Goal: Information Seeking & Learning: Learn about a topic

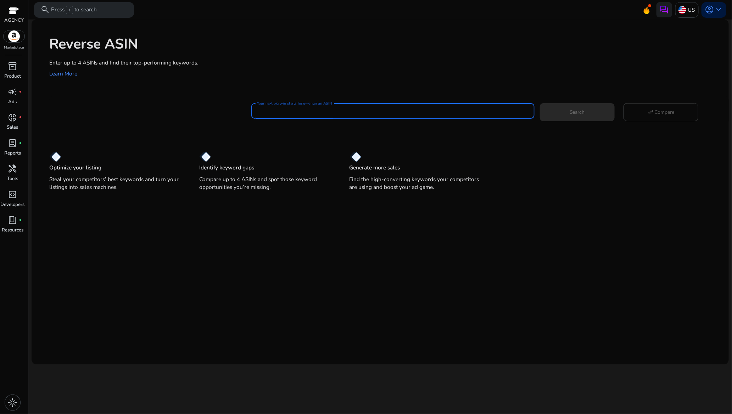
paste input "**********"
type input "**********"
click at [604, 110] on span at bounding box center [577, 112] width 75 height 17
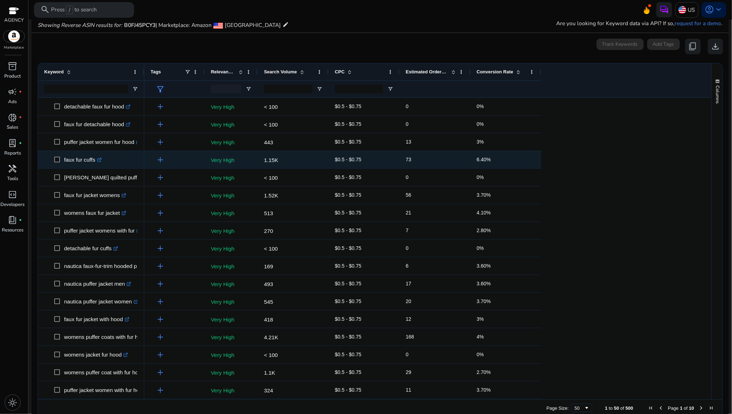
scroll to position [52, 0]
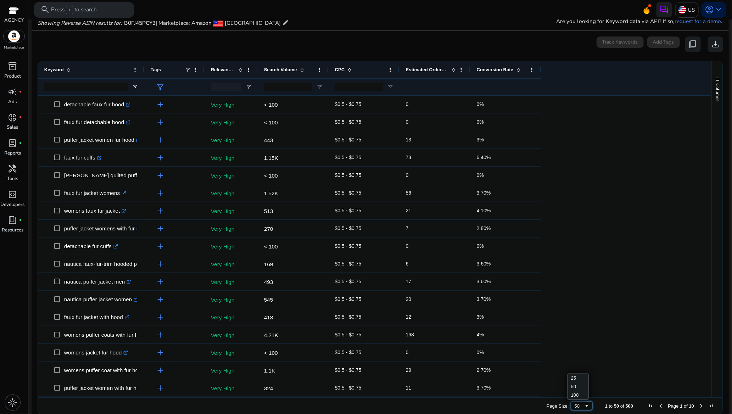
click at [584, 408] on span "Page Size" at bounding box center [587, 406] width 6 height 6
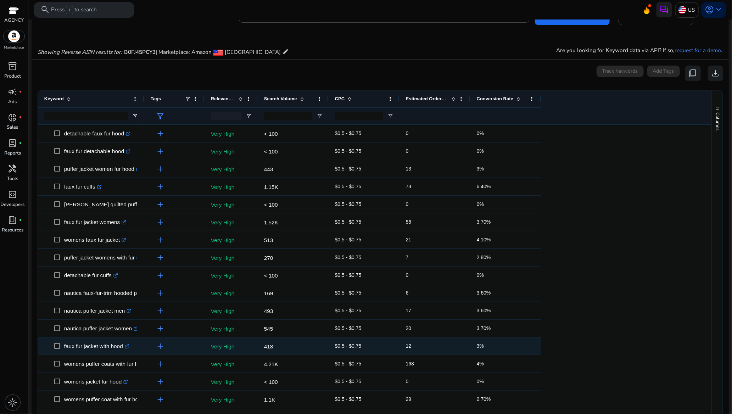
scroll to position [0, 0]
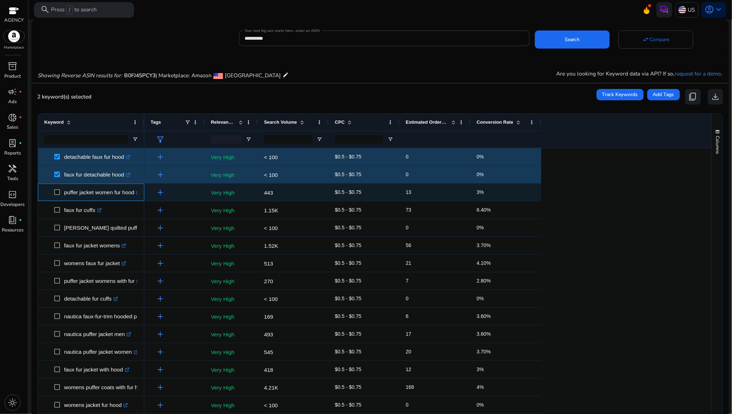
click at [57, 189] on span at bounding box center [59, 192] width 10 height 15
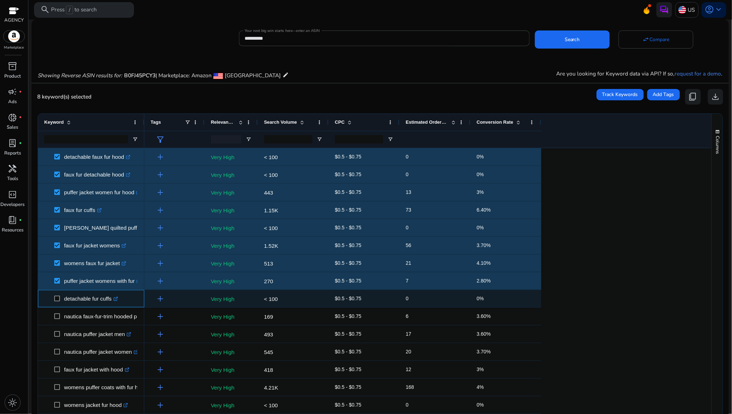
click at [61, 297] on span at bounding box center [59, 298] width 10 height 15
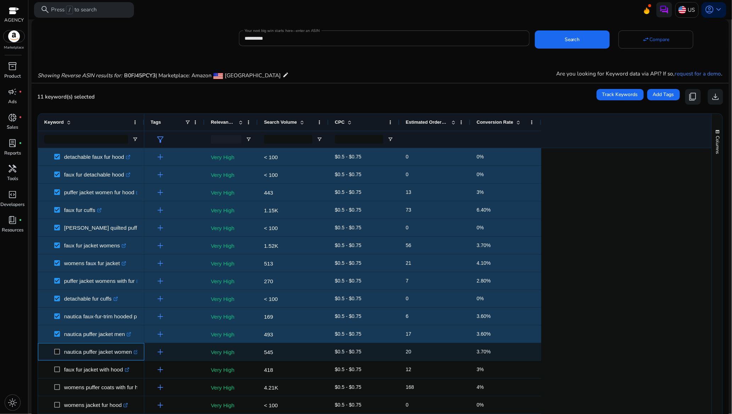
click at [57, 356] on span at bounding box center [59, 352] width 10 height 15
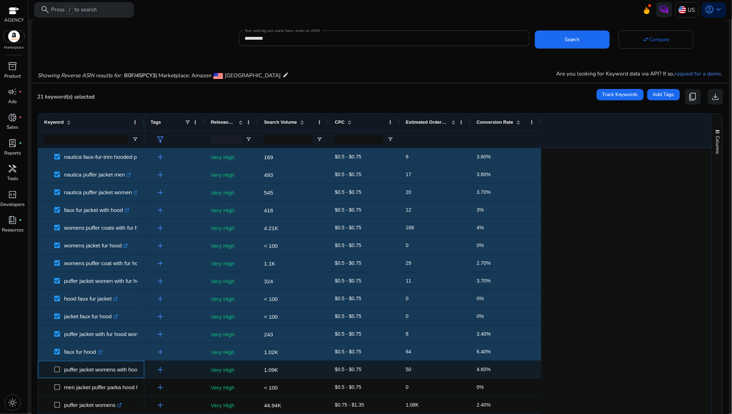
drag, startPoint x: 57, startPoint y: 366, endPoint x: 66, endPoint y: 365, distance: 9.3
click at [56, 366] on span at bounding box center [59, 369] width 10 height 15
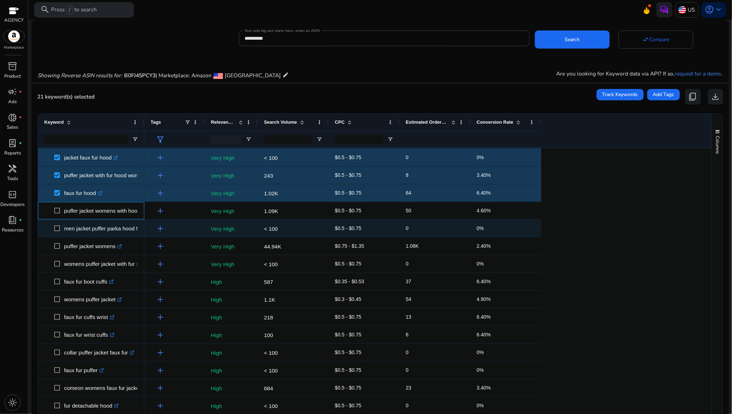
scroll to position [319, 0]
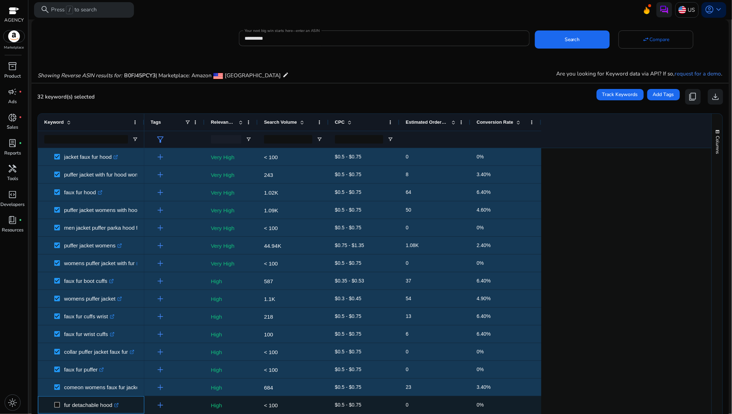
click at [57, 401] on span at bounding box center [59, 405] width 10 height 15
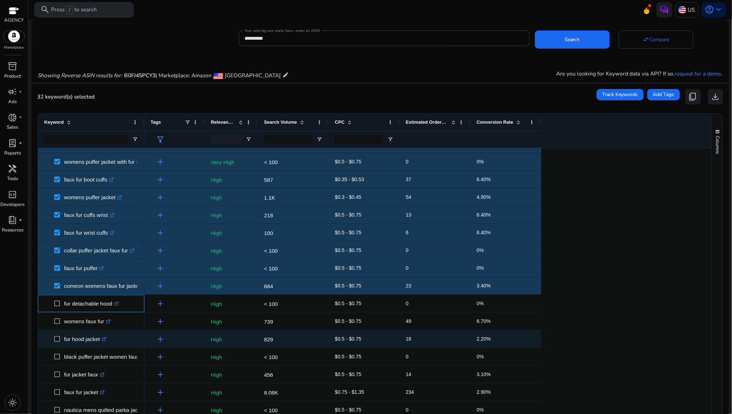
scroll to position [425, 0]
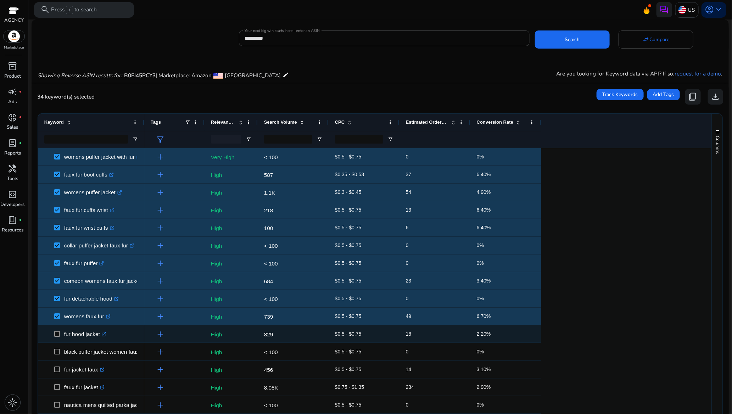
click at [62, 333] on span at bounding box center [59, 334] width 10 height 15
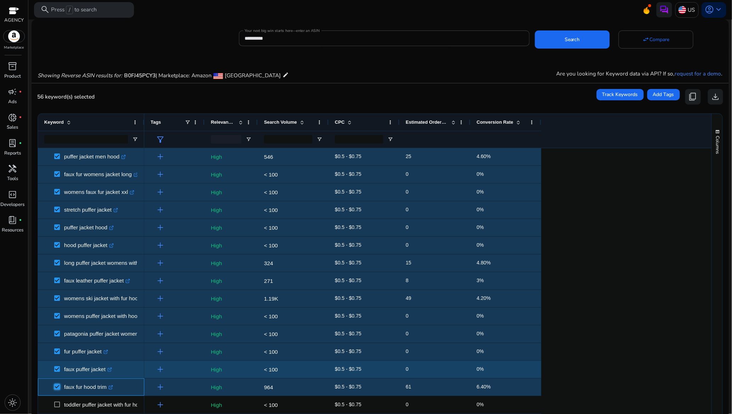
scroll to position [0, 0]
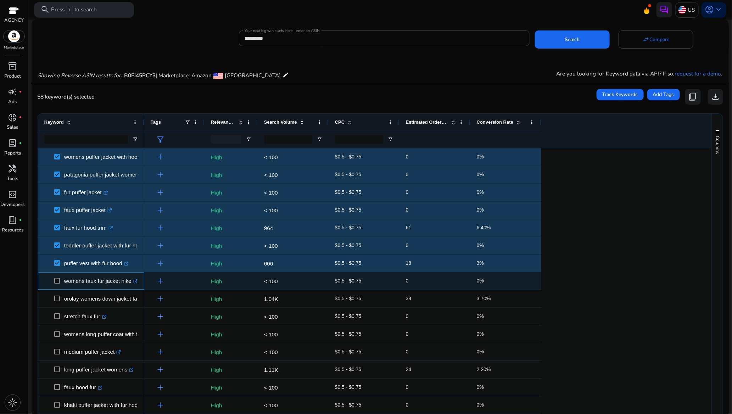
click at [57, 284] on span at bounding box center [59, 281] width 10 height 15
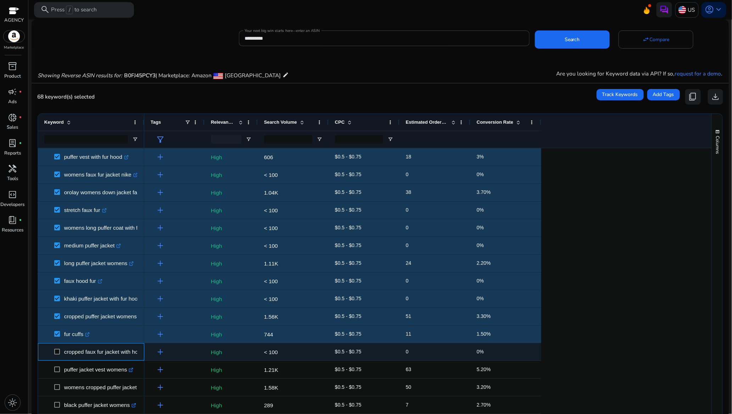
click at [59, 356] on span at bounding box center [59, 352] width 10 height 15
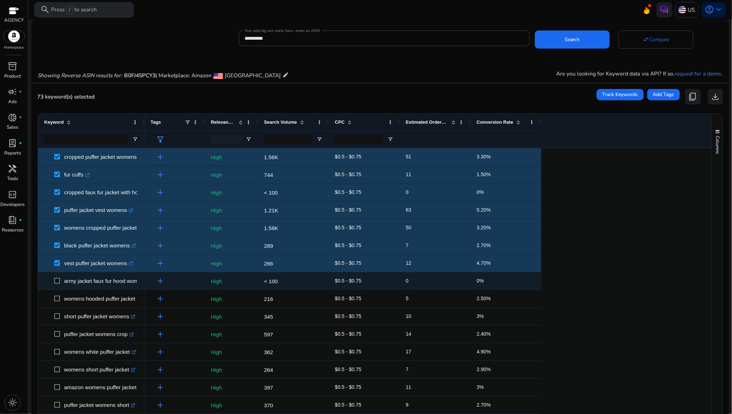
click at [57, 278] on span at bounding box center [59, 281] width 10 height 15
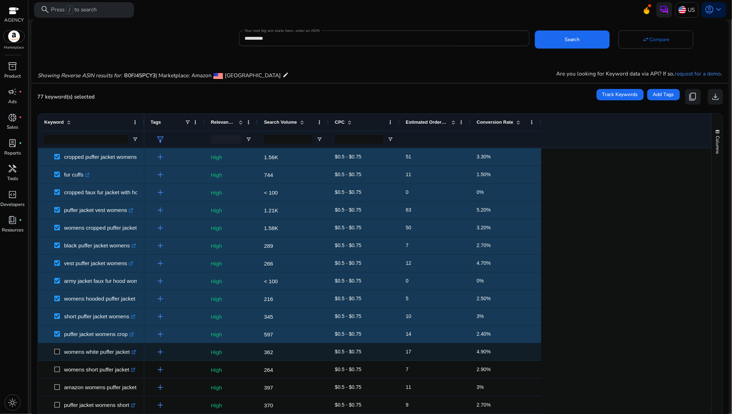
click at [61, 355] on span at bounding box center [59, 352] width 10 height 15
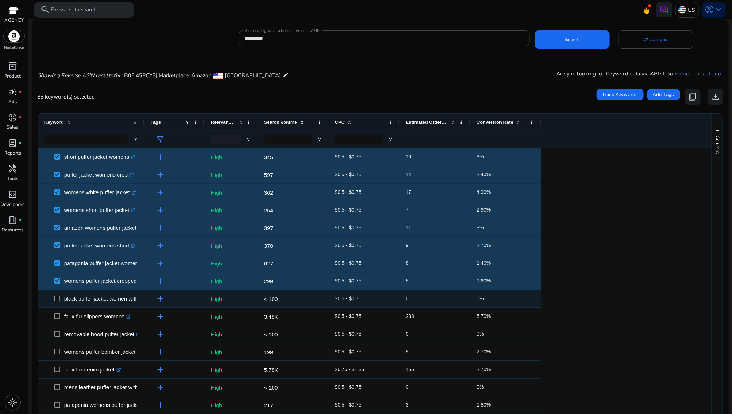
click at [58, 302] on span at bounding box center [59, 298] width 10 height 15
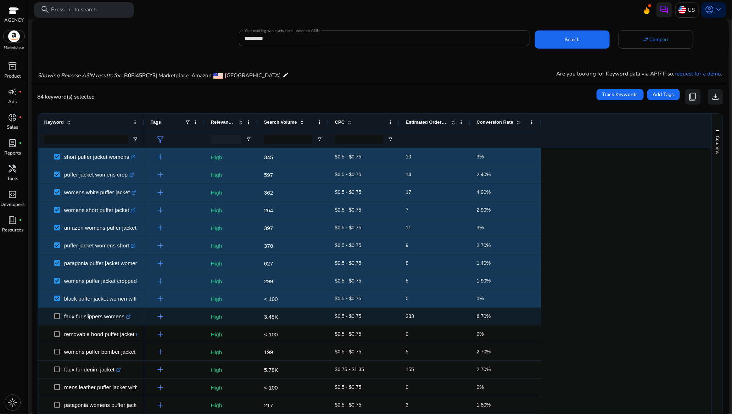
click at [60, 319] on span at bounding box center [59, 316] width 10 height 15
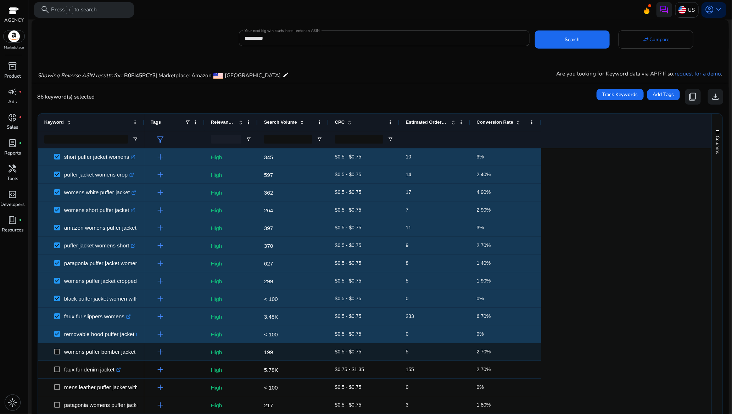
click at [59, 356] on span at bounding box center [59, 352] width 10 height 15
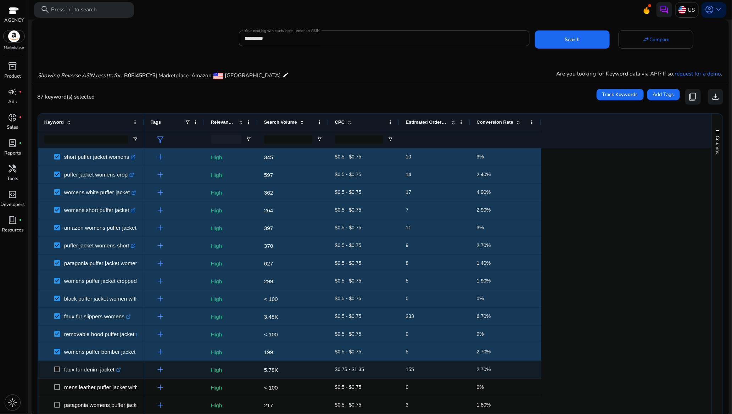
click at [58, 373] on span at bounding box center [59, 369] width 10 height 15
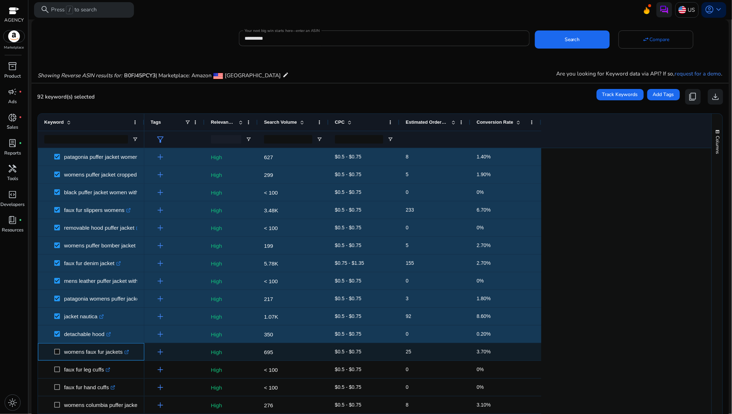
click at [58, 348] on span at bounding box center [59, 352] width 10 height 15
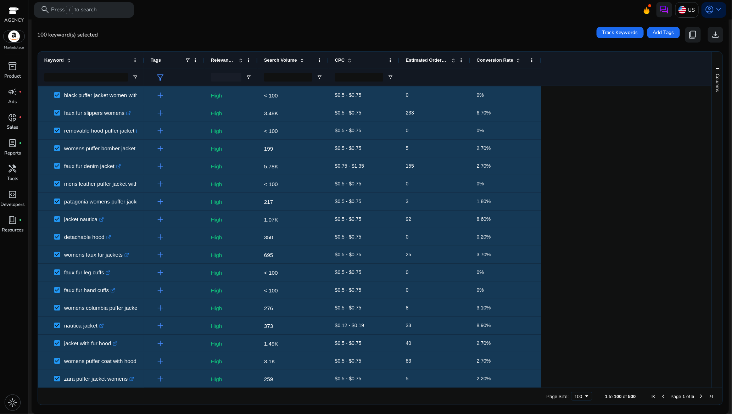
click at [700, 396] on span "Next Page" at bounding box center [701, 397] width 6 height 6
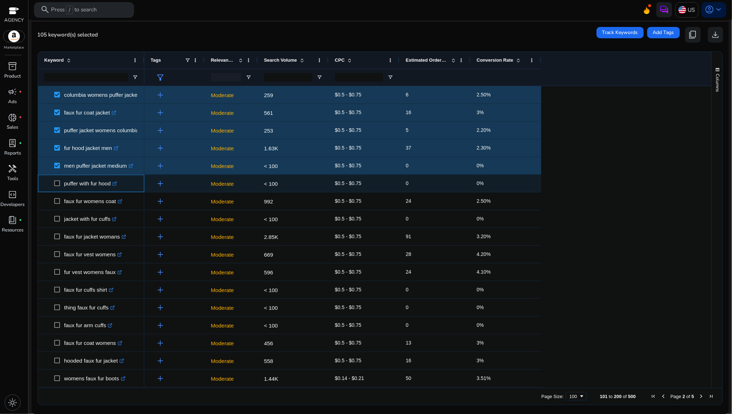
click at [56, 186] on span at bounding box center [59, 183] width 10 height 15
click at [57, 186] on span at bounding box center [59, 183] width 10 height 15
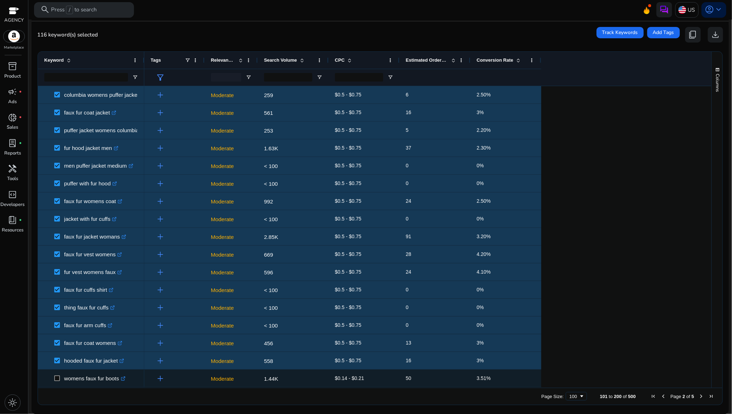
click at [55, 383] on span at bounding box center [59, 378] width 10 height 15
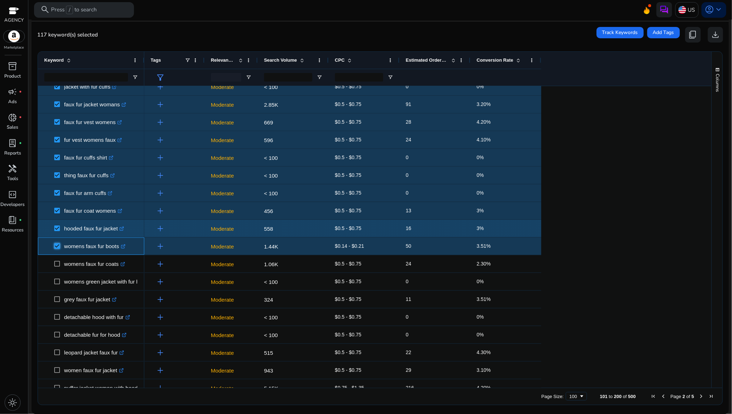
scroll to position [160, 0]
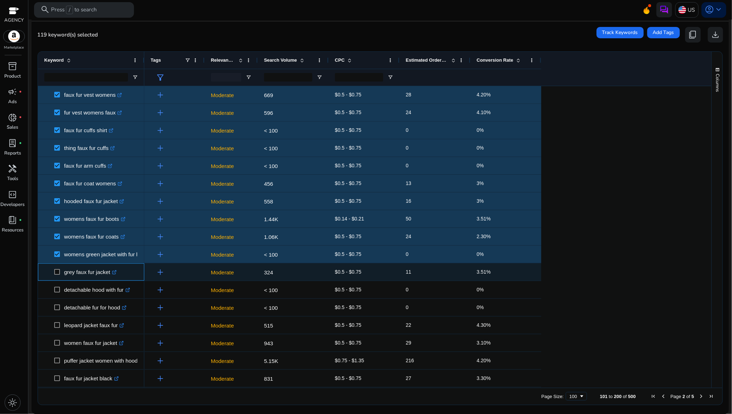
click at [57, 275] on span at bounding box center [59, 272] width 10 height 15
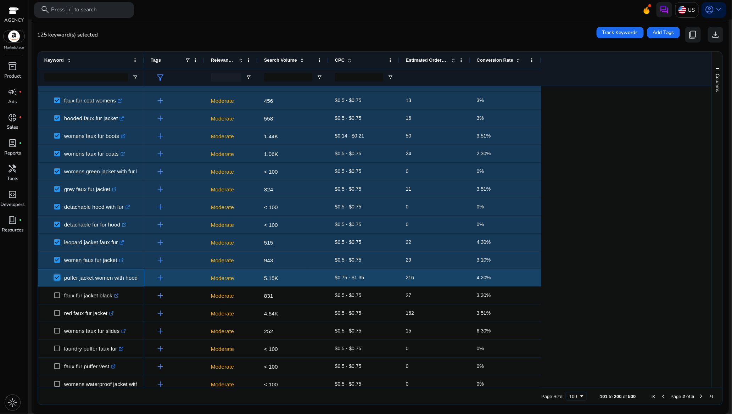
scroll to position [319, 0]
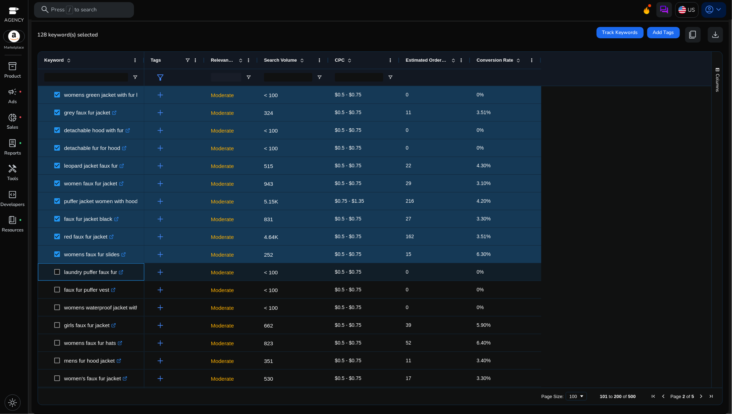
click at [57, 267] on span at bounding box center [59, 272] width 10 height 15
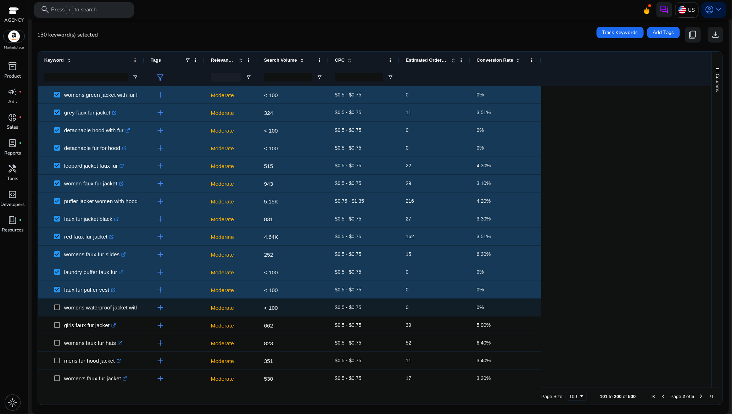
click at [57, 311] on span at bounding box center [59, 307] width 10 height 15
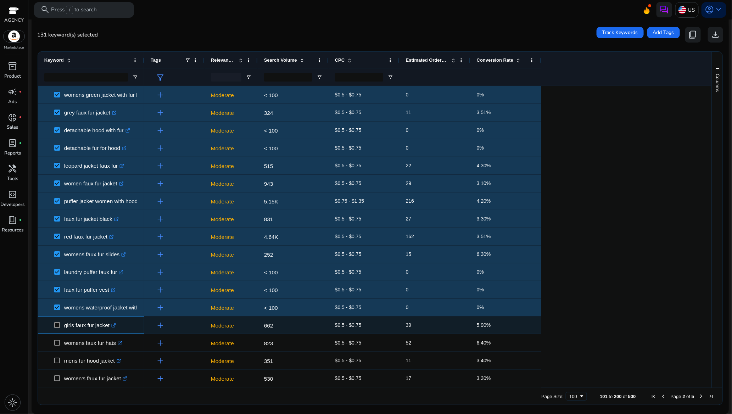
click at [57, 329] on span at bounding box center [59, 325] width 10 height 15
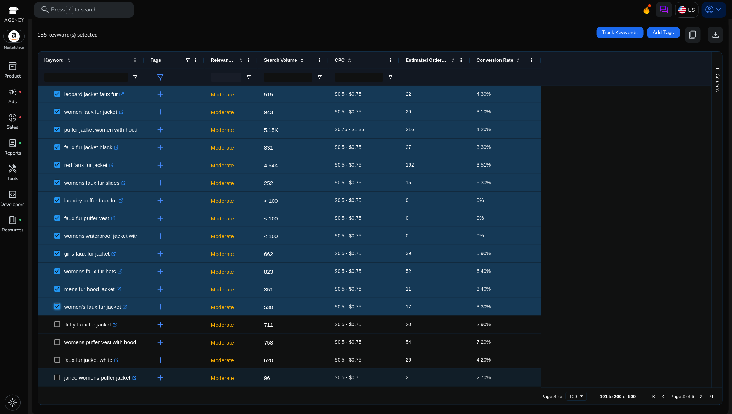
scroll to position [479, 0]
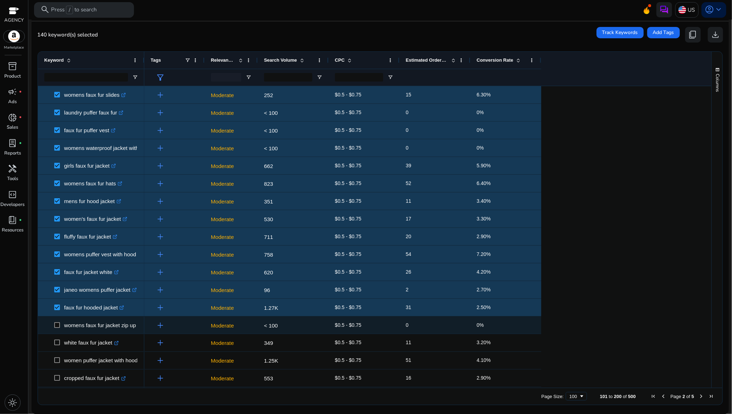
click at [58, 329] on span at bounding box center [59, 325] width 10 height 15
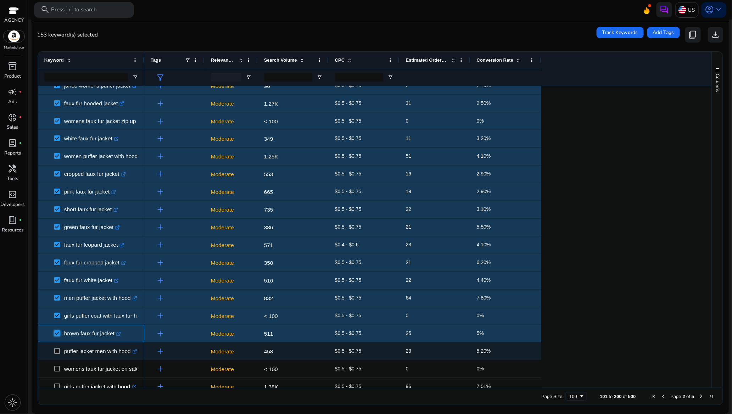
scroll to position [798, 0]
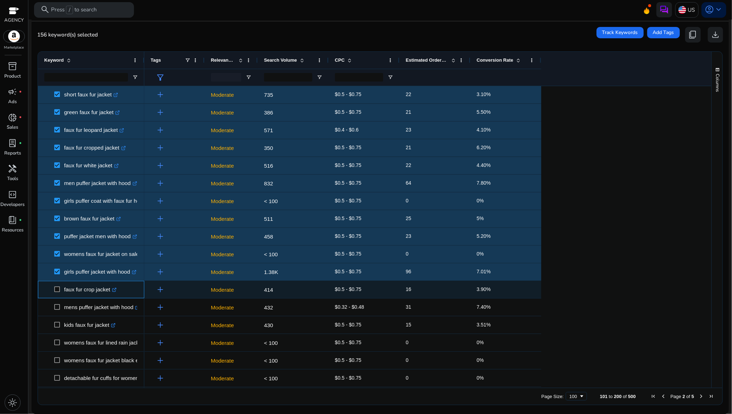
click at [61, 286] on span at bounding box center [59, 290] width 10 height 15
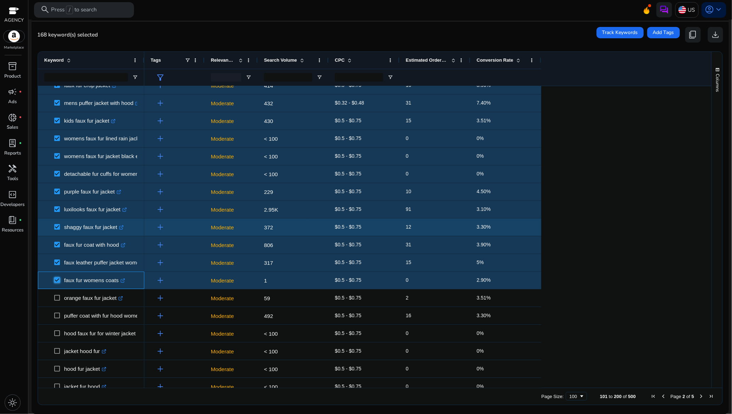
scroll to position [1064, 0]
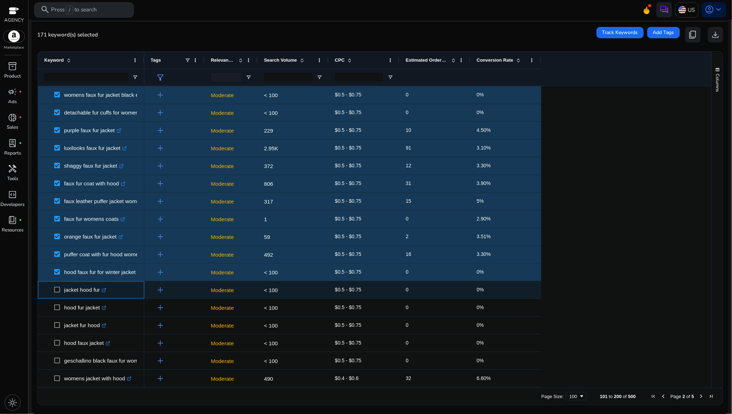
click at [57, 294] on span at bounding box center [59, 290] width 10 height 15
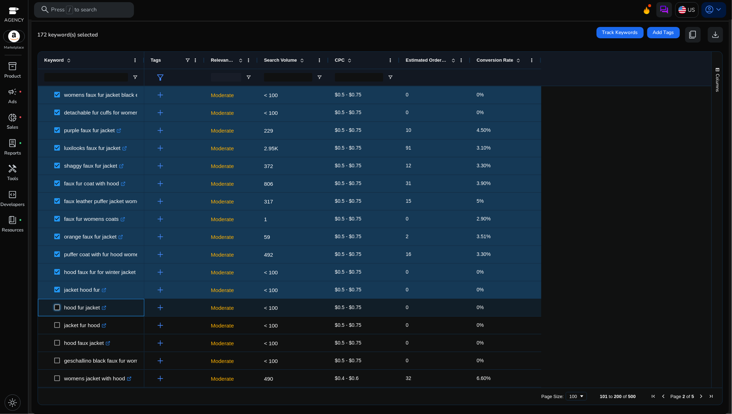
click at [58, 311] on span at bounding box center [59, 307] width 10 height 15
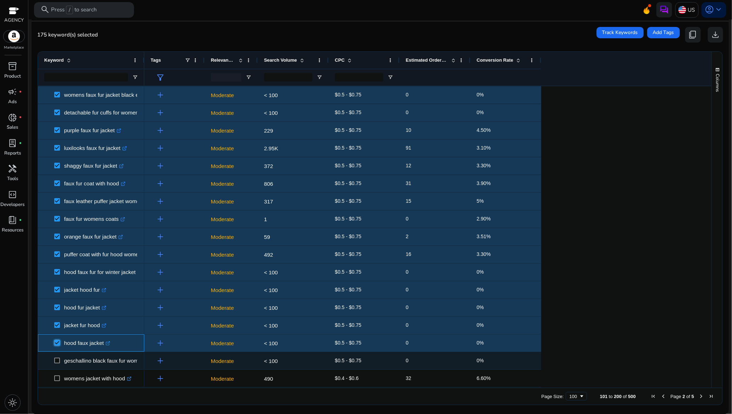
scroll to position [1161, 0]
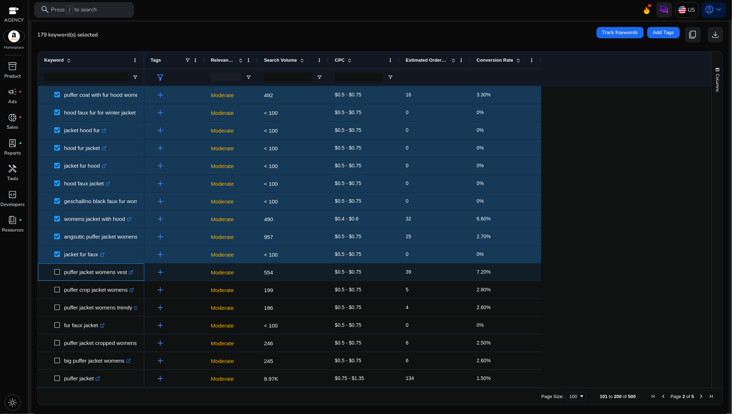
click at [58, 275] on span at bounding box center [59, 272] width 10 height 15
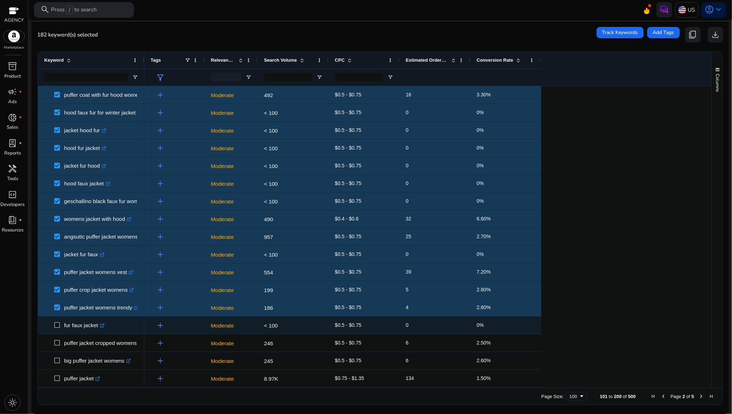
click at [55, 328] on span at bounding box center [59, 325] width 10 height 15
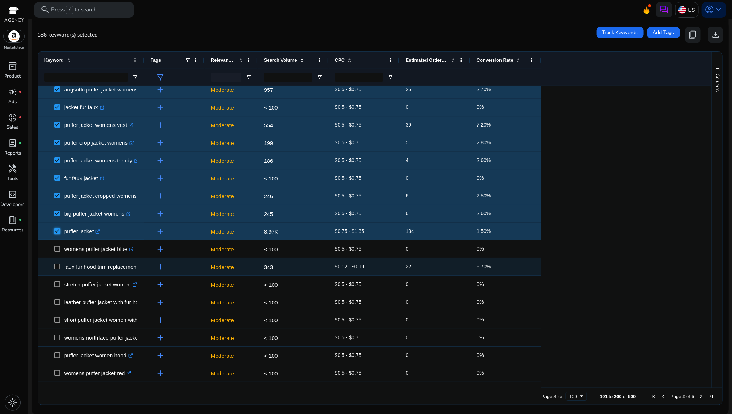
scroll to position [1383, 0]
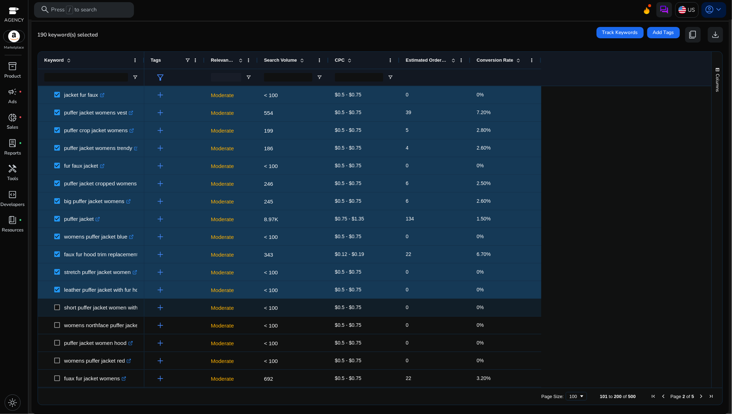
click at [57, 312] on span at bounding box center [59, 307] width 10 height 15
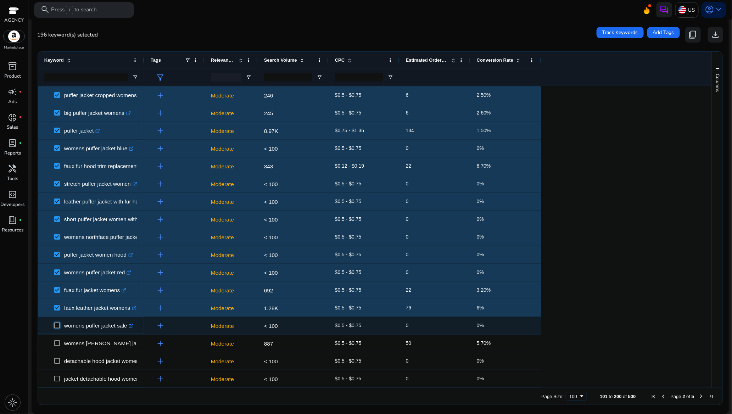
click at [57, 329] on span at bounding box center [59, 325] width 10 height 15
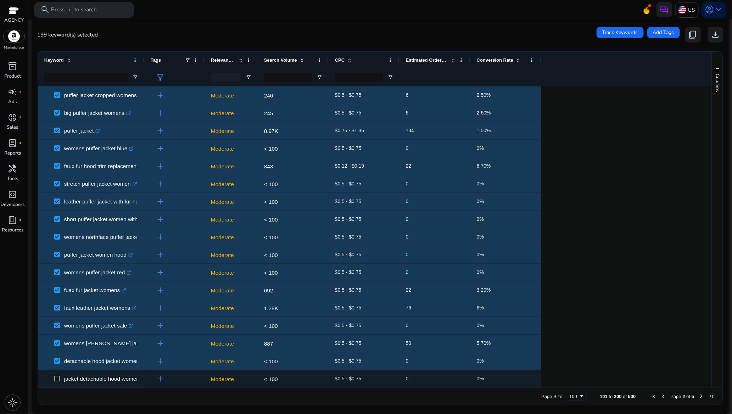
click at [55, 375] on span at bounding box center [59, 379] width 10 height 15
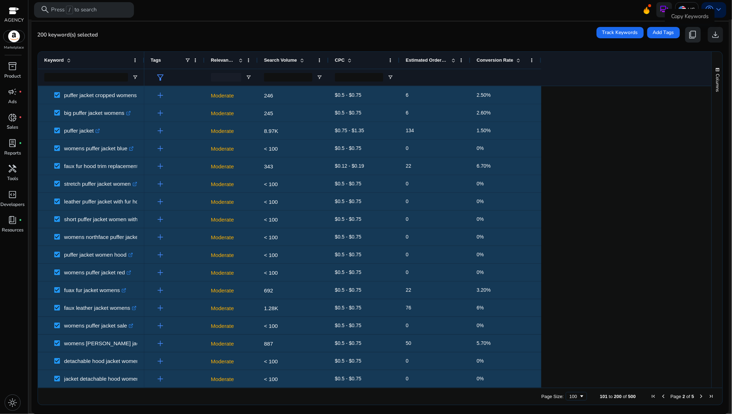
click at [692, 34] on span "content_copy" at bounding box center [692, 34] width 9 height 9
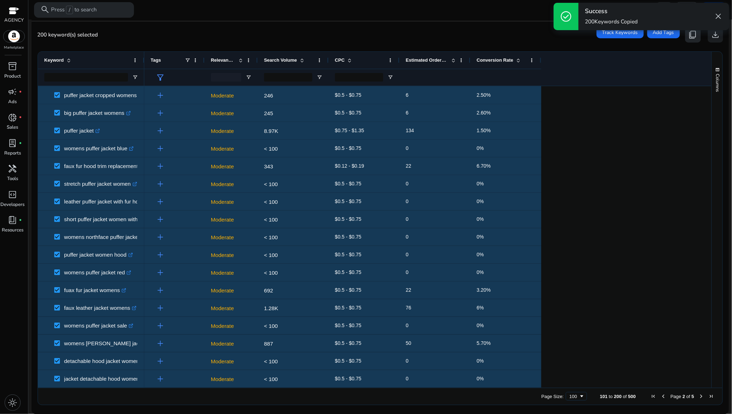
click at [692, 34] on span "content_copy" at bounding box center [692, 34] width 9 height 9
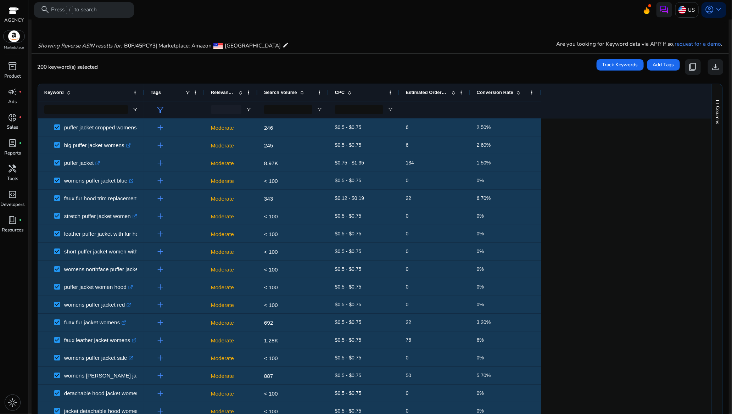
scroll to position [0, 0]
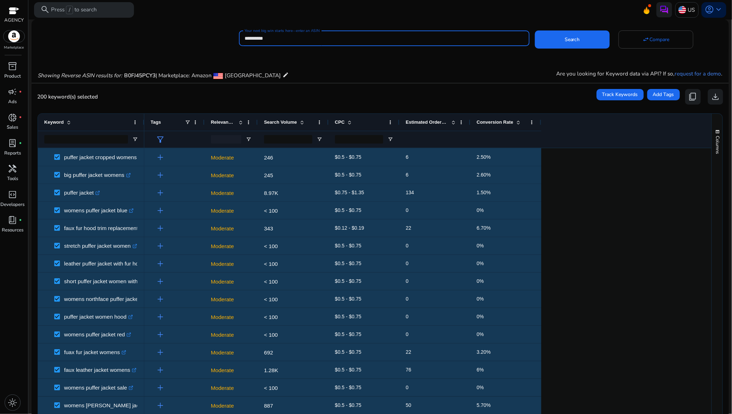
drag, startPoint x: 274, startPoint y: 38, endPoint x: 240, endPoint y: 39, distance: 33.4
click at [240, 39] on div "**********" at bounding box center [384, 38] width 291 height 16
